Goal: Task Accomplishment & Management: Manage account settings

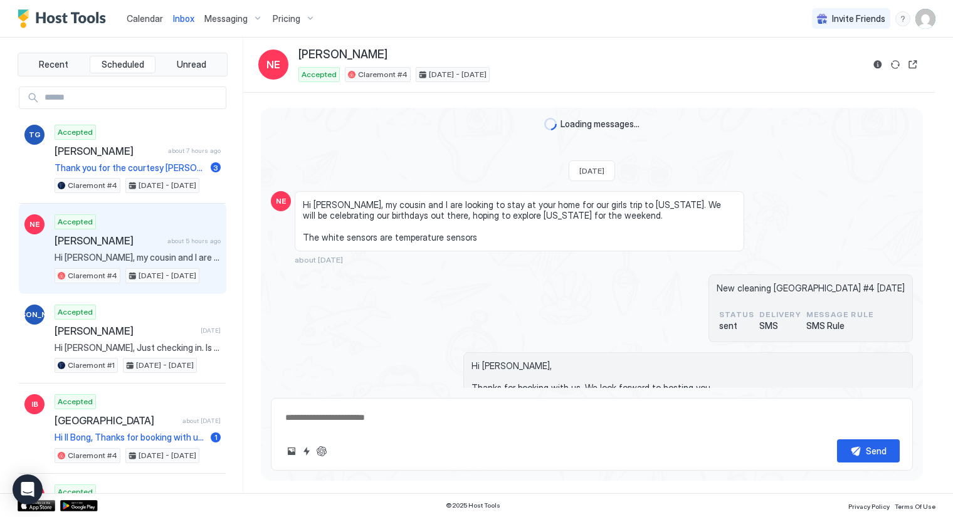
scroll to position [3302, 0]
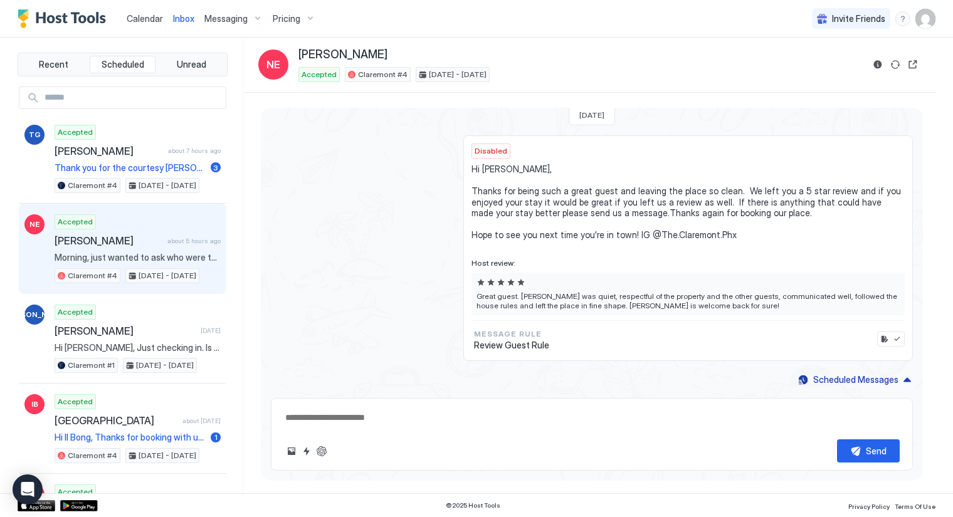
type textarea "*"
click at [144, 19] on span "Calendar" at bounding box center [145, 18] width 36 height 11
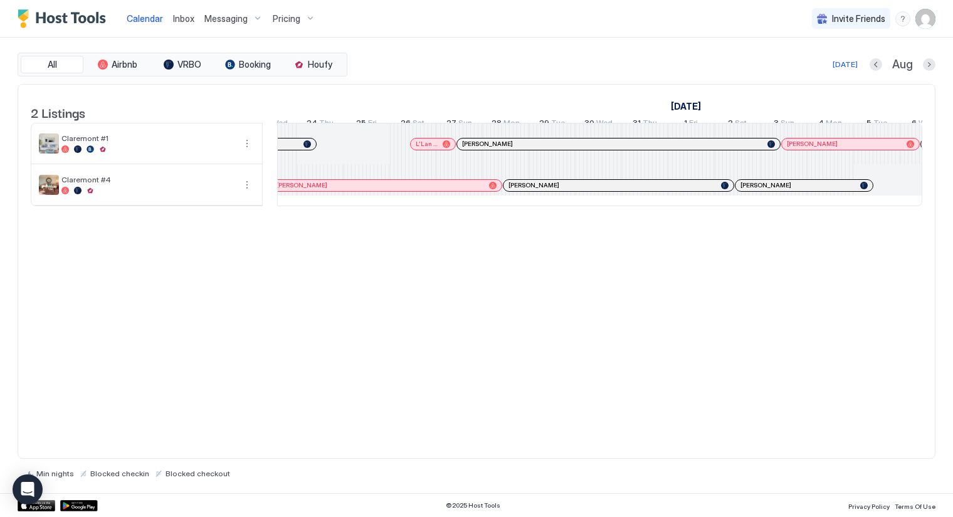
scroll to position [0, 975]
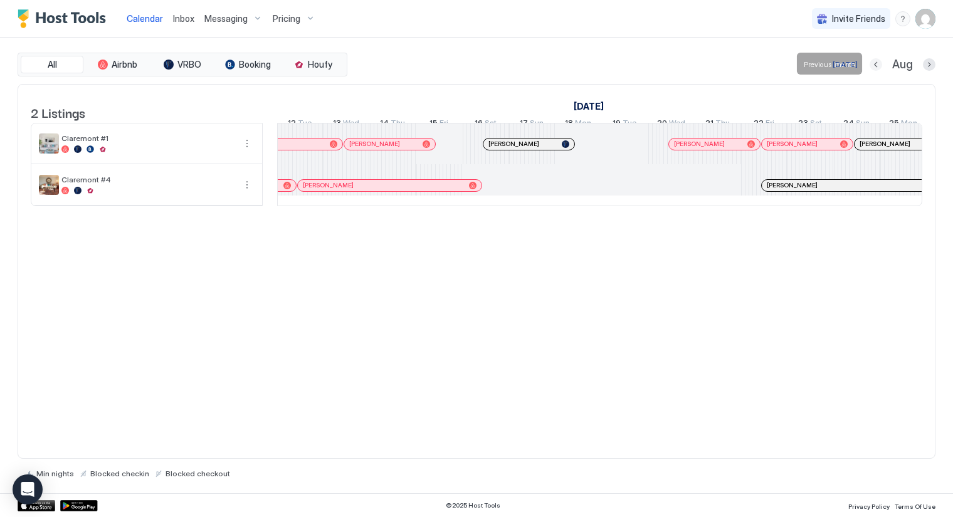
click at [880, 63] on button "Previous month" at bounding box center [875, 64] width 13 height 13
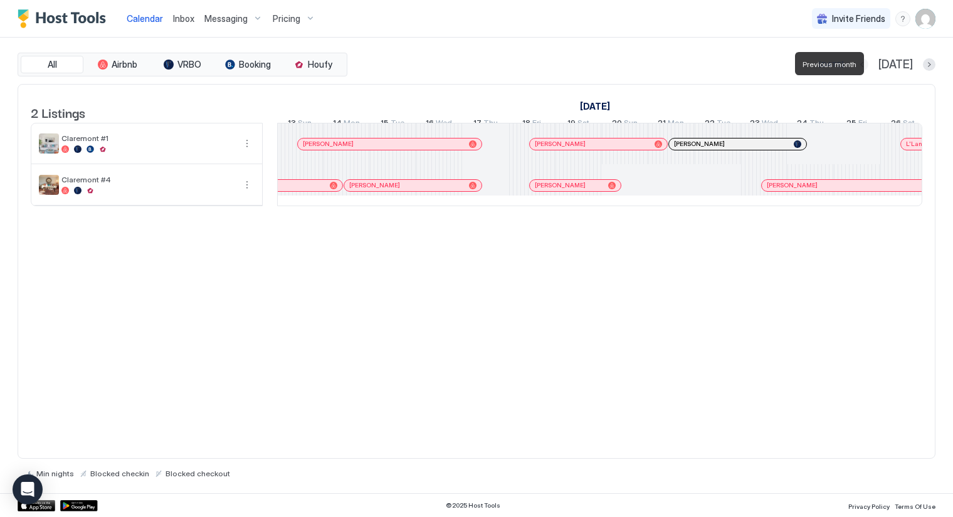
scroll to position [0, 696]
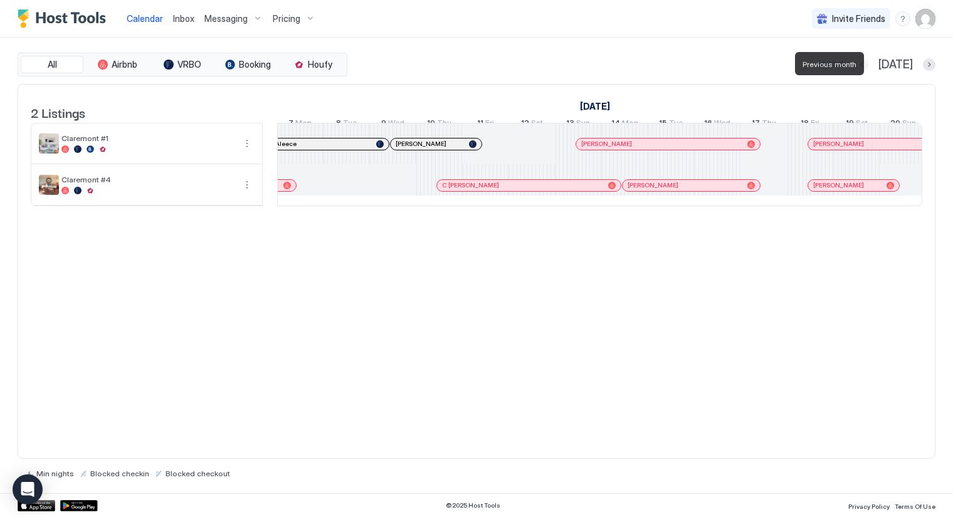
click at [868, 63] on button "Previous month" at bounding box center [862, 64] width 13 height 13
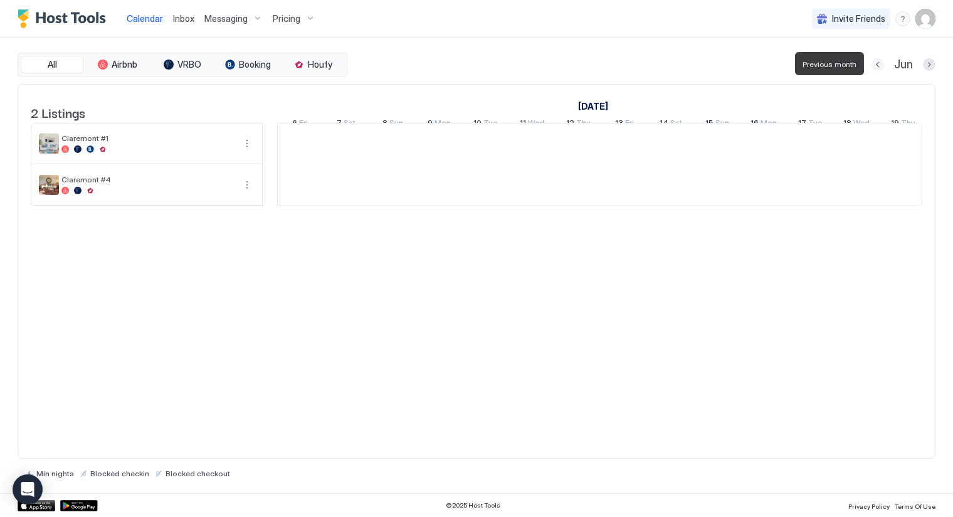
click at [880, 63] on button "Previous month" at bounding box center [877, 64] width 13 height 13
click at [880, 63] on button "Previous month" at bounding box center [879, 64] width 13 height 13
click at [880, 63] on button "Previous month" at bounding box center [877, 64] width 13 height 13
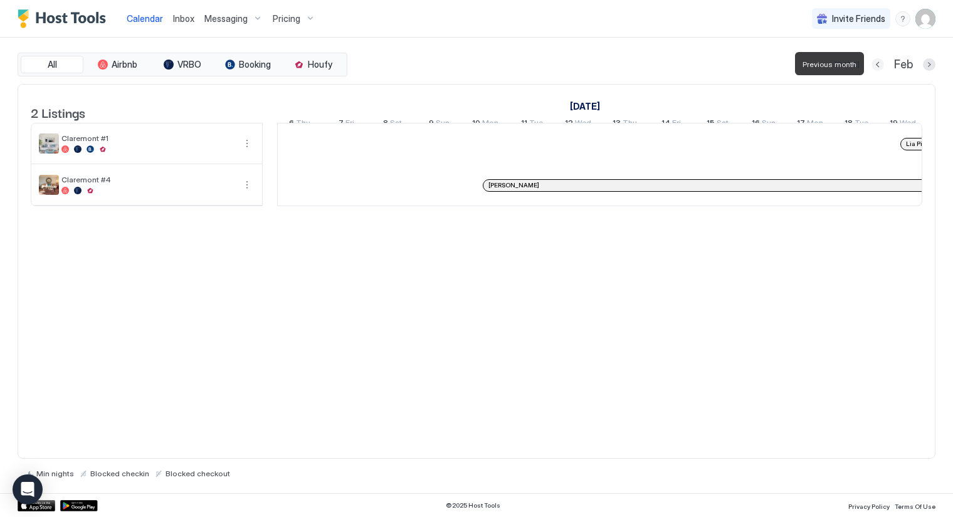
click at [880, 63] on button "Previous month" at bounding box center [877, 64] width 13 height 13
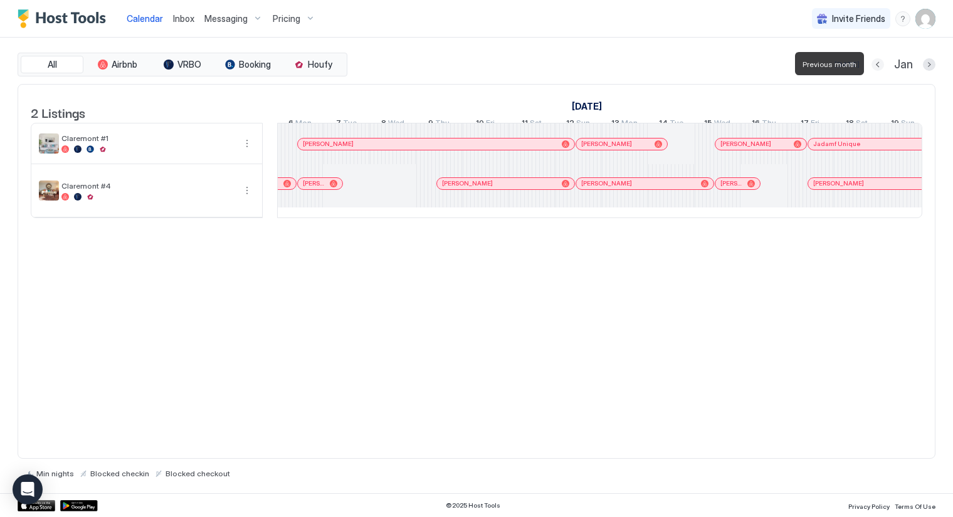
click at [880, 63] on button "Previous month" at bounding box center [877, 64] width 13 height 13
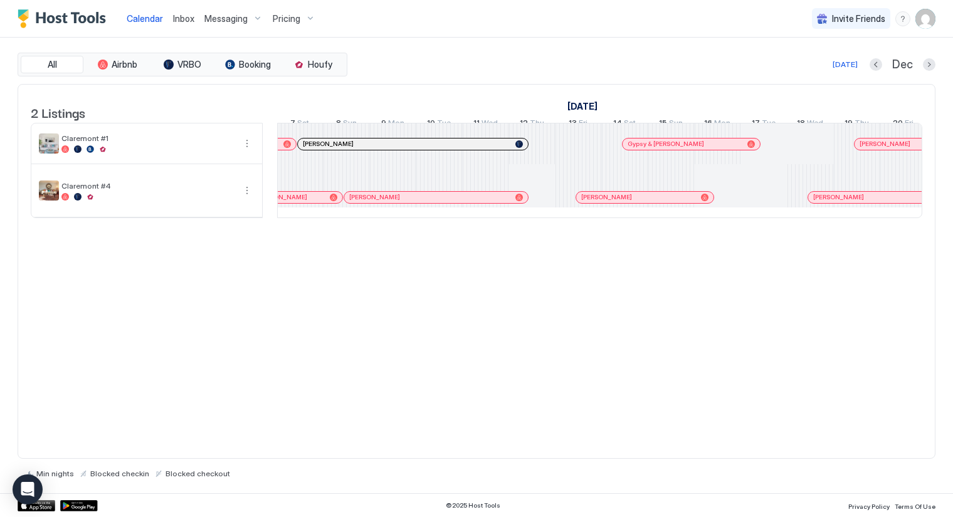
click at [584, 202] on div at bounding box center [584, 197] width 10 height 10
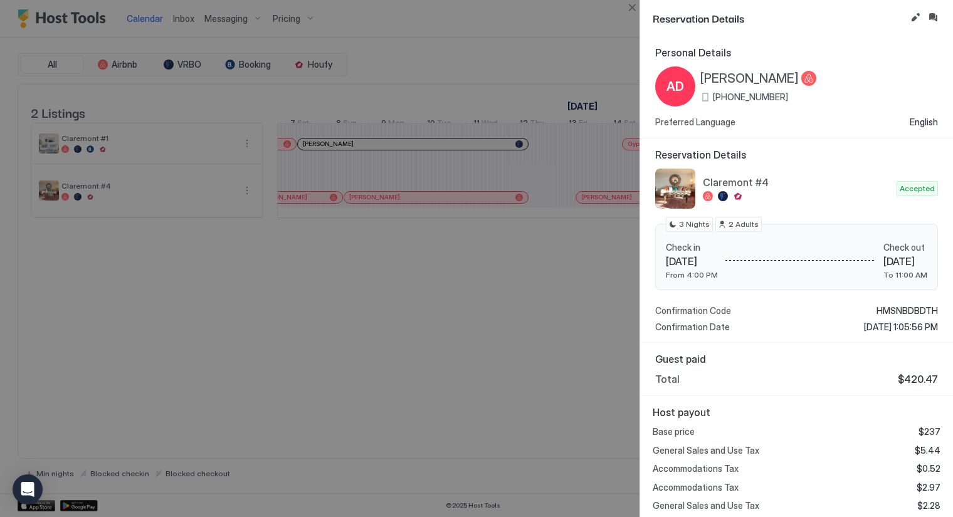
click at [555, 52] on div at bounding box center [476, 258] width 953 height 517
click at [425, 298] on div at bounding box center [476, 258] width 953 height 517
click at [631, 9] on button "Close" at bounding box center [631, 7] width 15 height 15
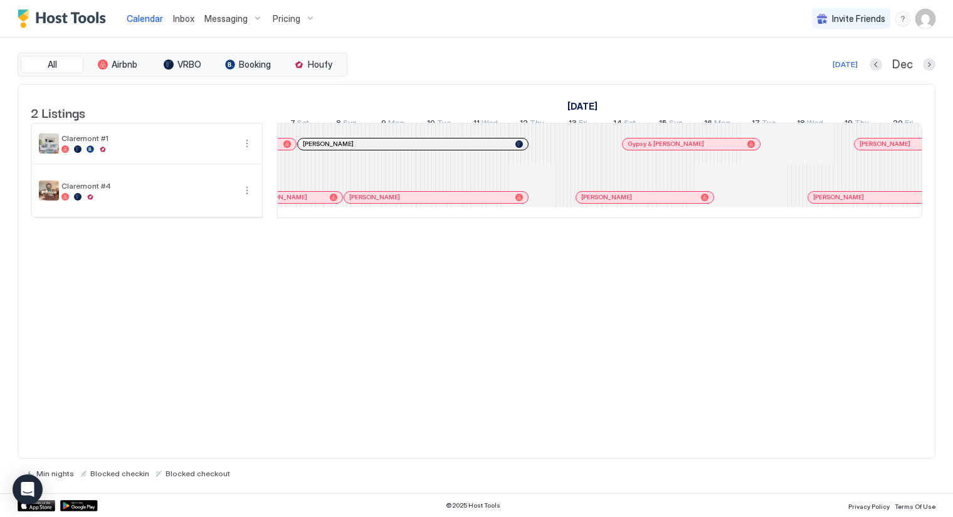
click at [641, 202] on div at bounding box center [646, 197] width 10 height 10
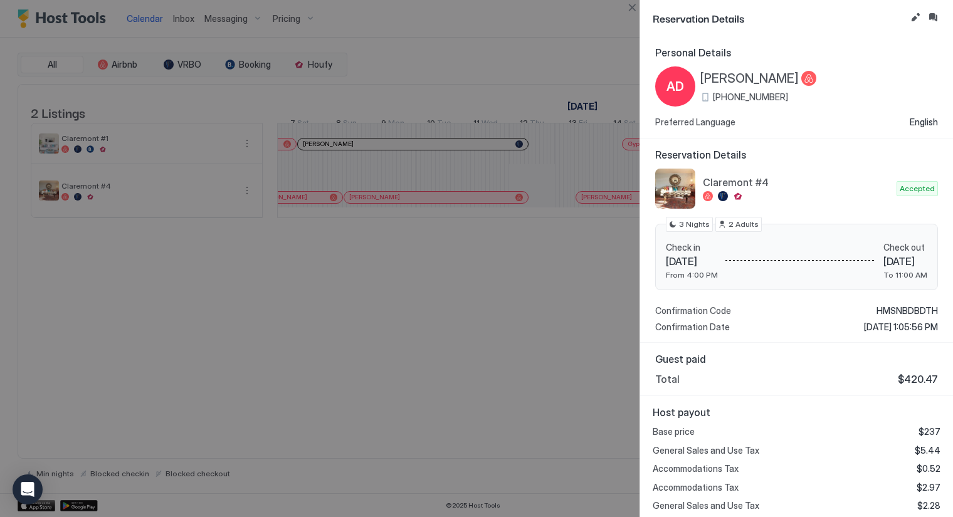
click at [406, 76] on div at bounding box center [476, 258] width 953 height 517
click at [632, 8] on button "Close" at bounding box center [631, 7] width 15 height 15
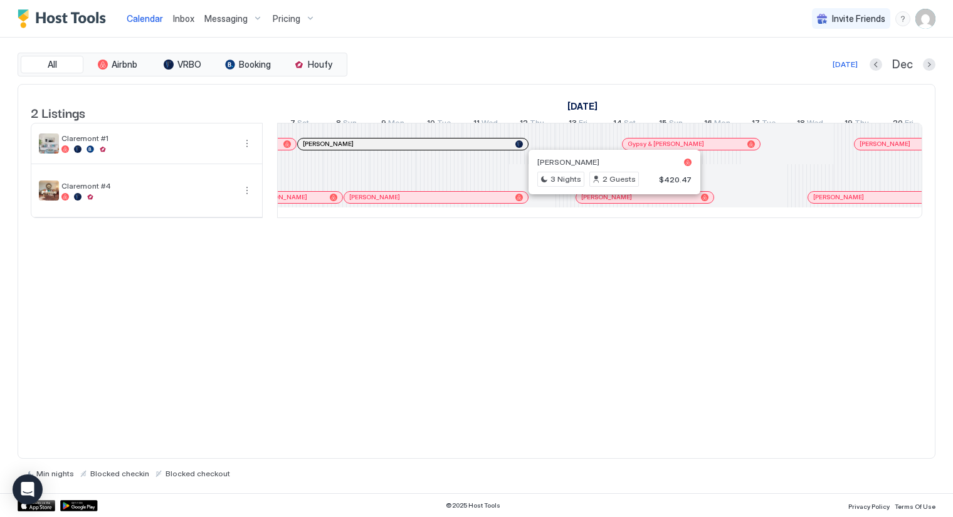
click at [609, 202] on div at bounding box center [609, 197] width 10 height 10
